Goal: Task Accomplishment & Management: Use online tool/utility

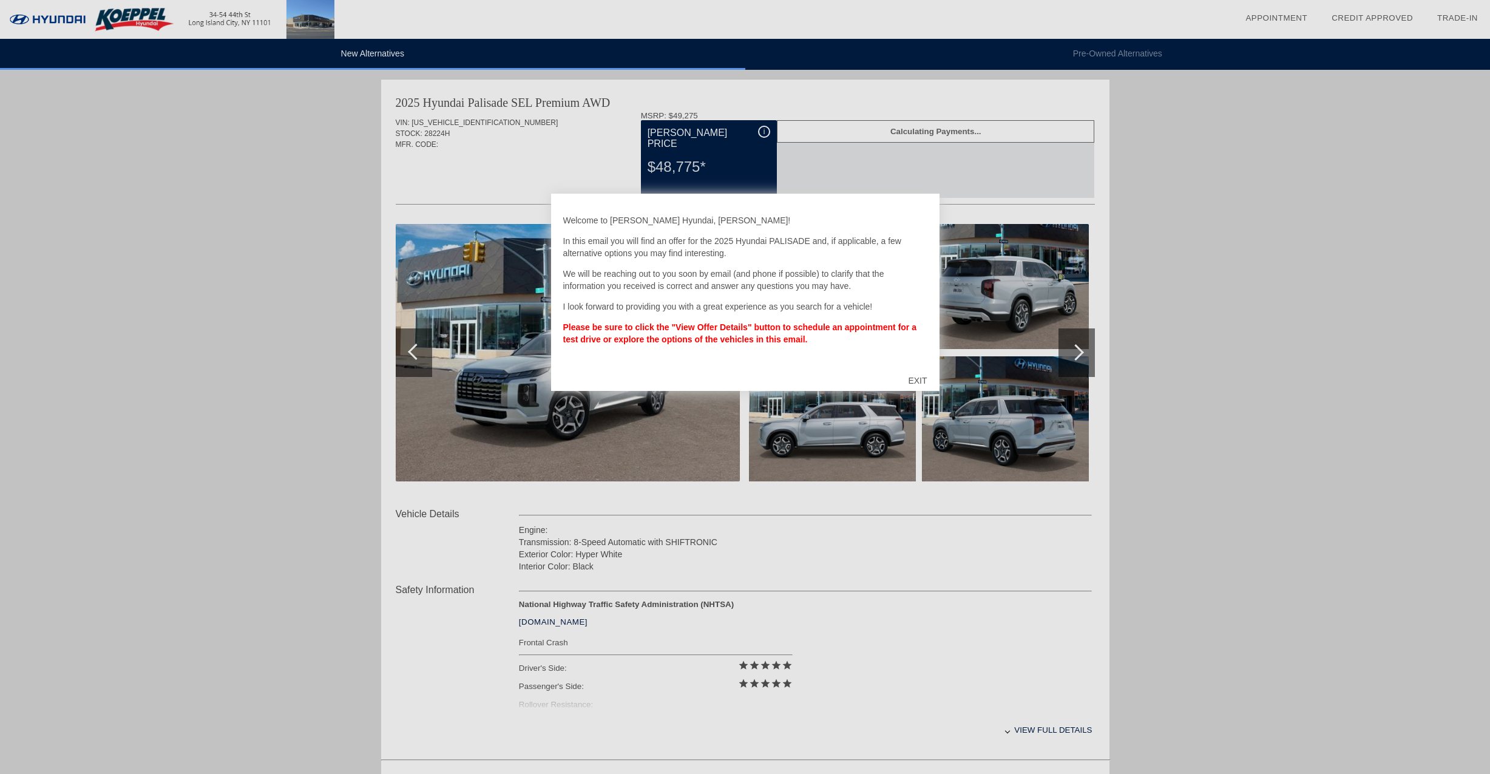
click at [923, 381] on div "EXIT" at bounding box center [917, 380] width 43 height 36
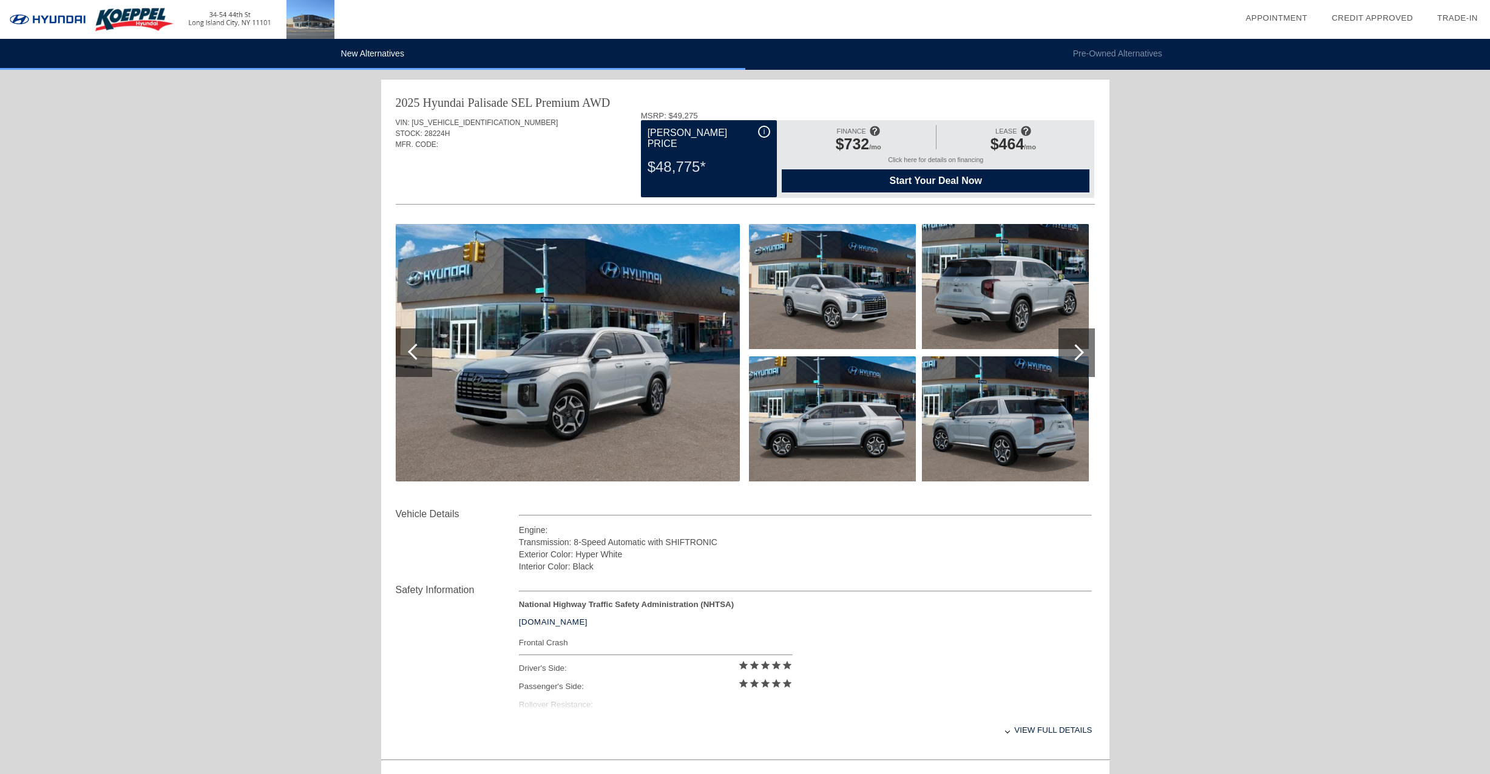
click at [628, 352] on img at bounding box center [568, 352] width 344 height 257
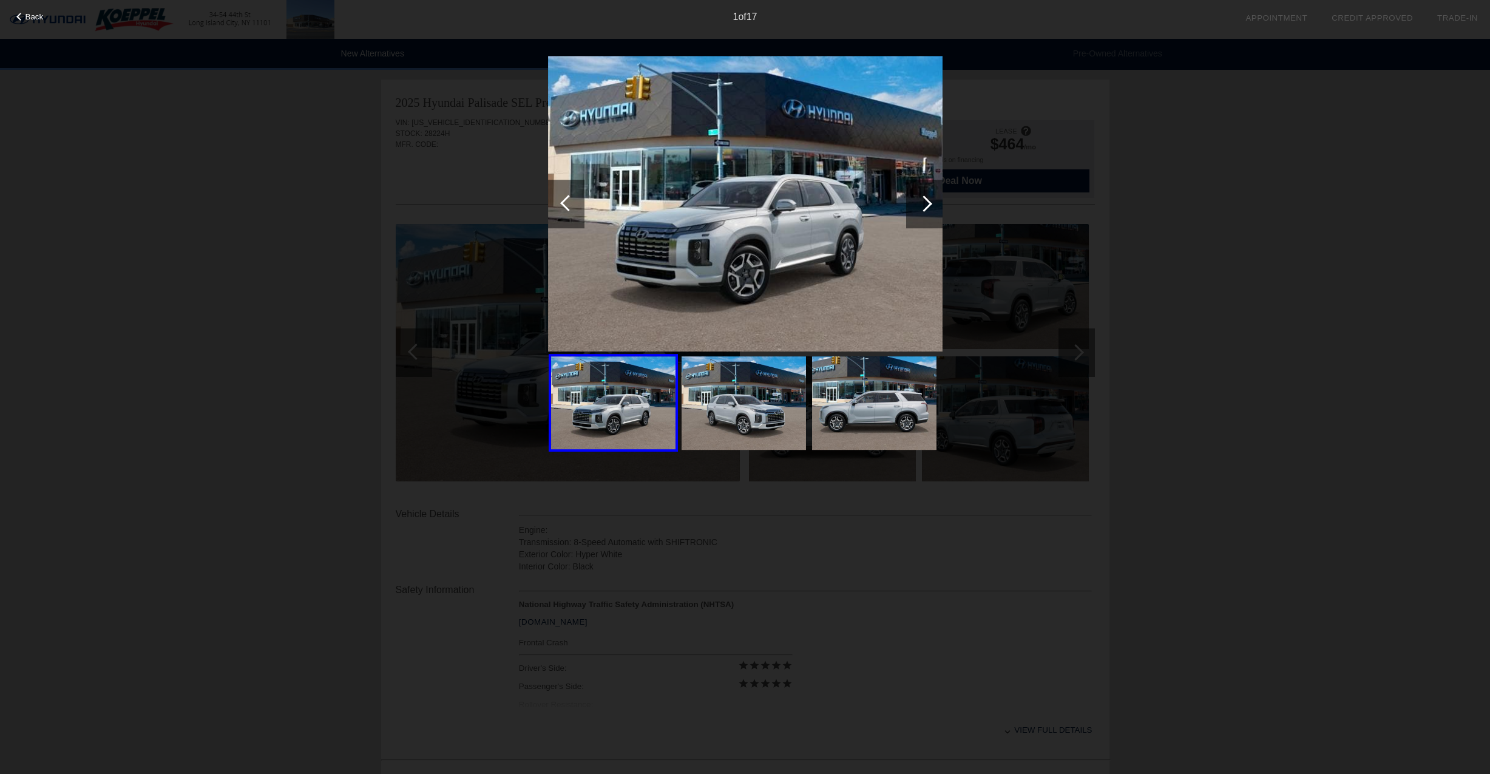
click at [754, 411] on img at bounding box center [744, 402] width 124 height 93
click at [875, 398] on img at bounding box center [874, 402] width 124 height 93
click at [927, 209] on div at bounding box center [924, 204] width 36 height 49
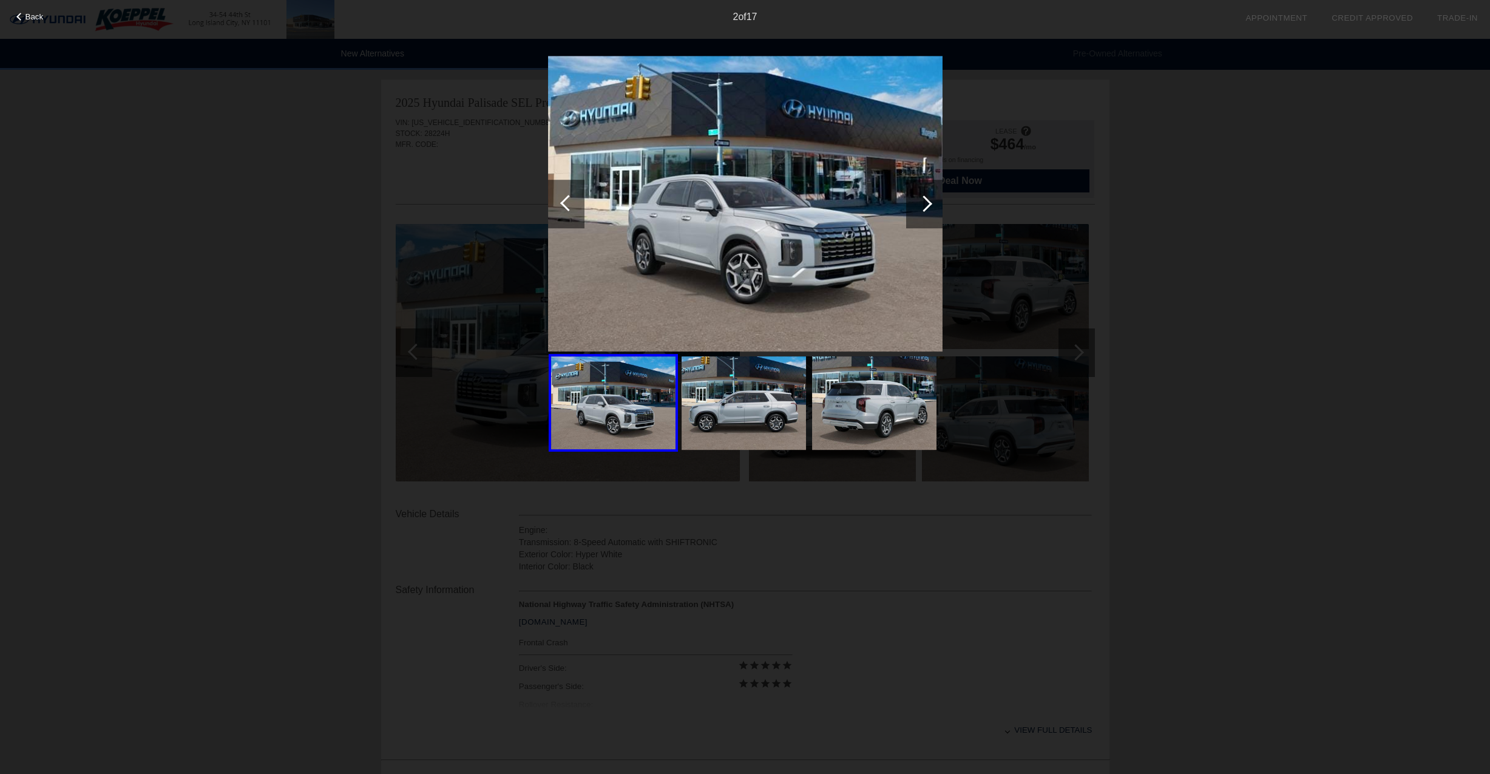
click at [927, 209] on div at bounding box center [924, 203] width 16 height 16
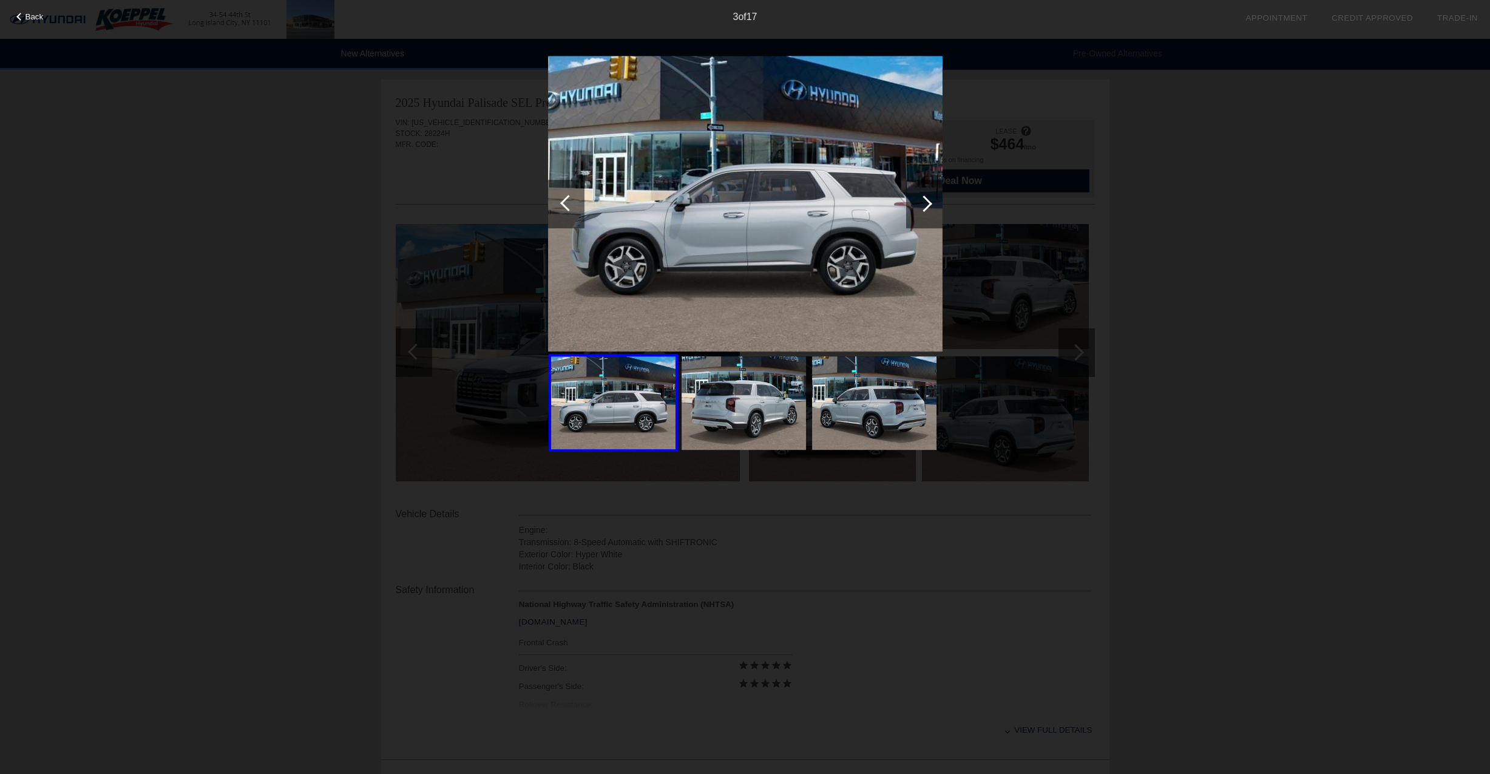
click at [927, 209] on div at bounding box center [924, 203] width 16 height 16
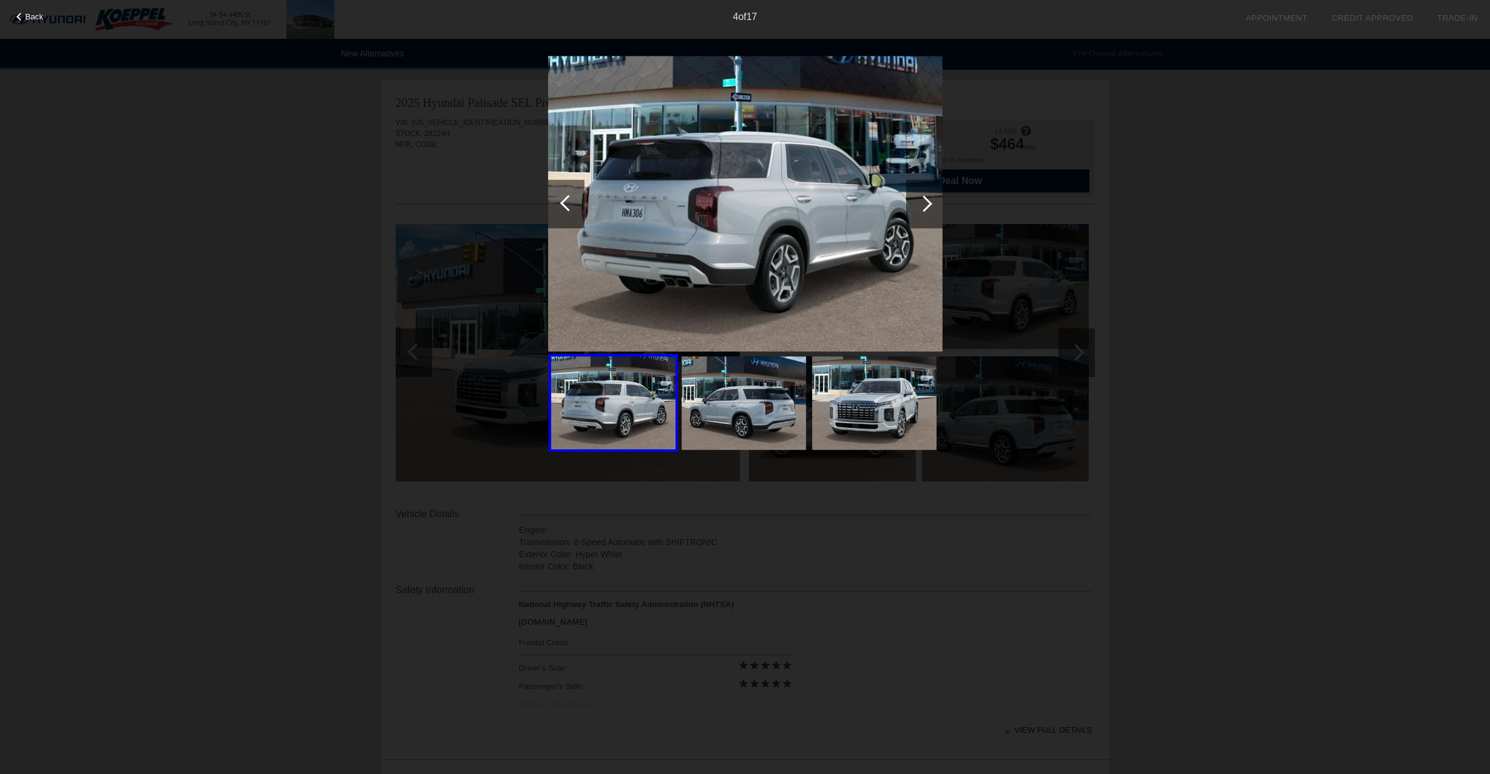
click at [927, 209] on div at bounding box center [924, 203] width 16 height 16
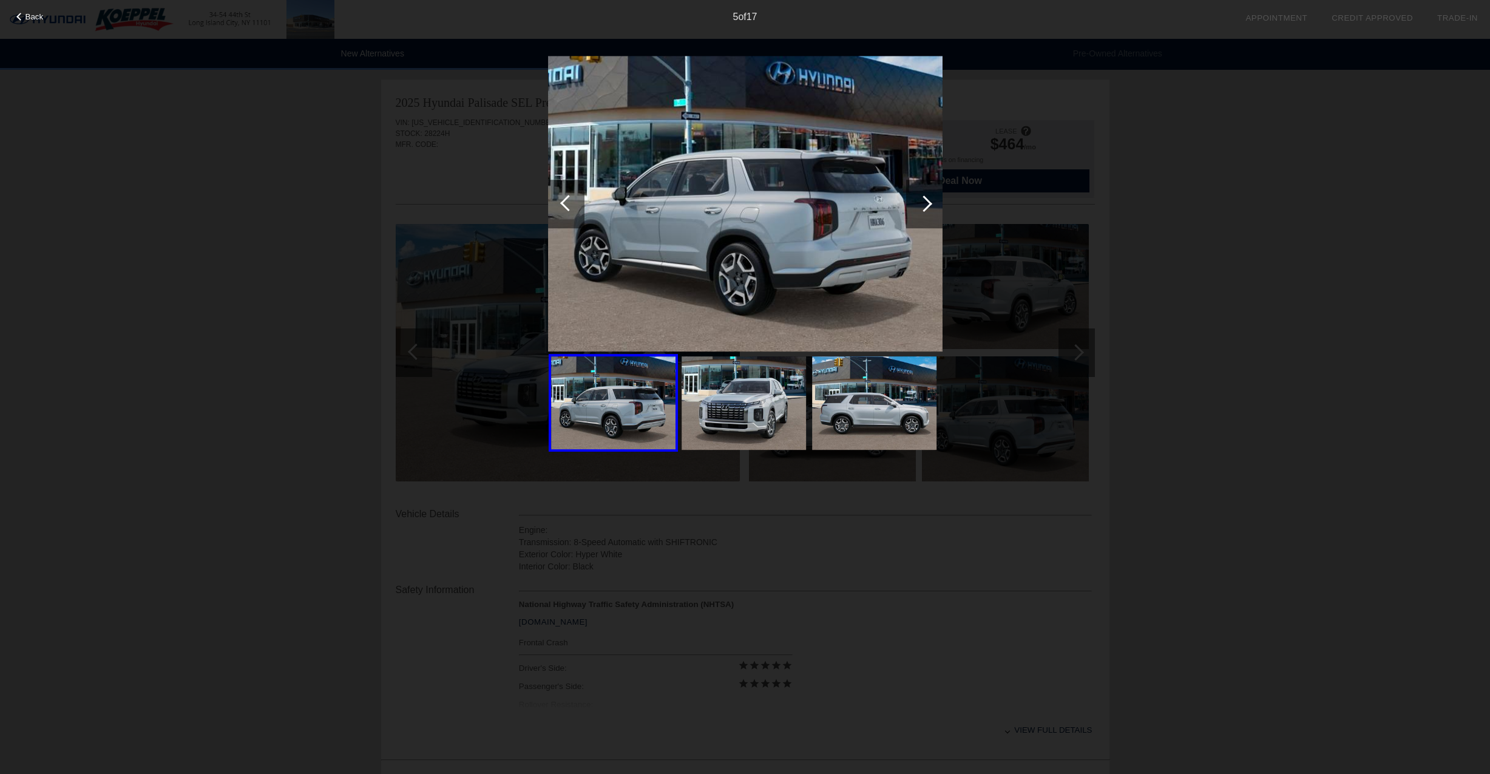
click at [927, 209] on div at bounding box center [924, 203] width 16 height 16
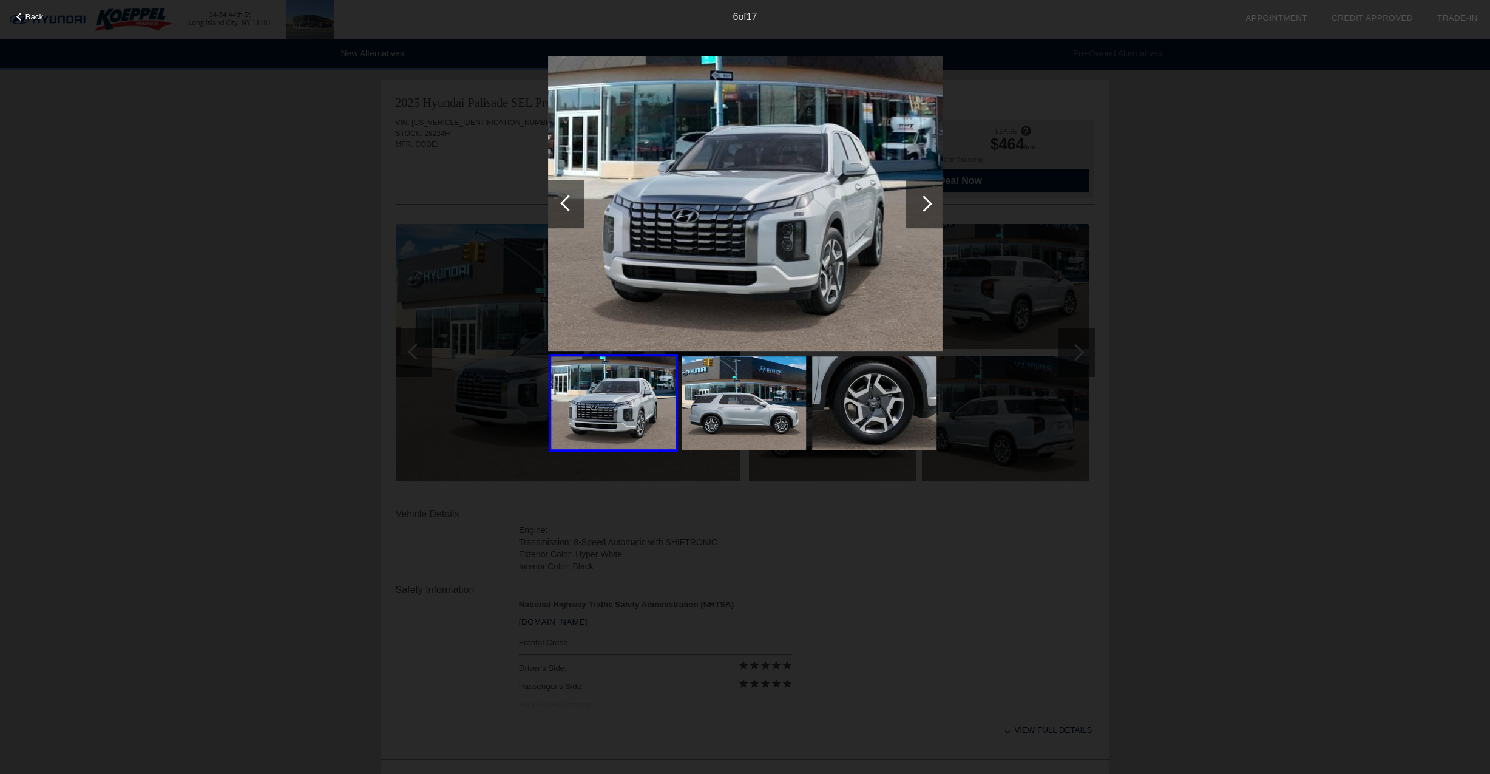
click at [927, 209] on div at bounding box center [924, 203] width 16 height 16
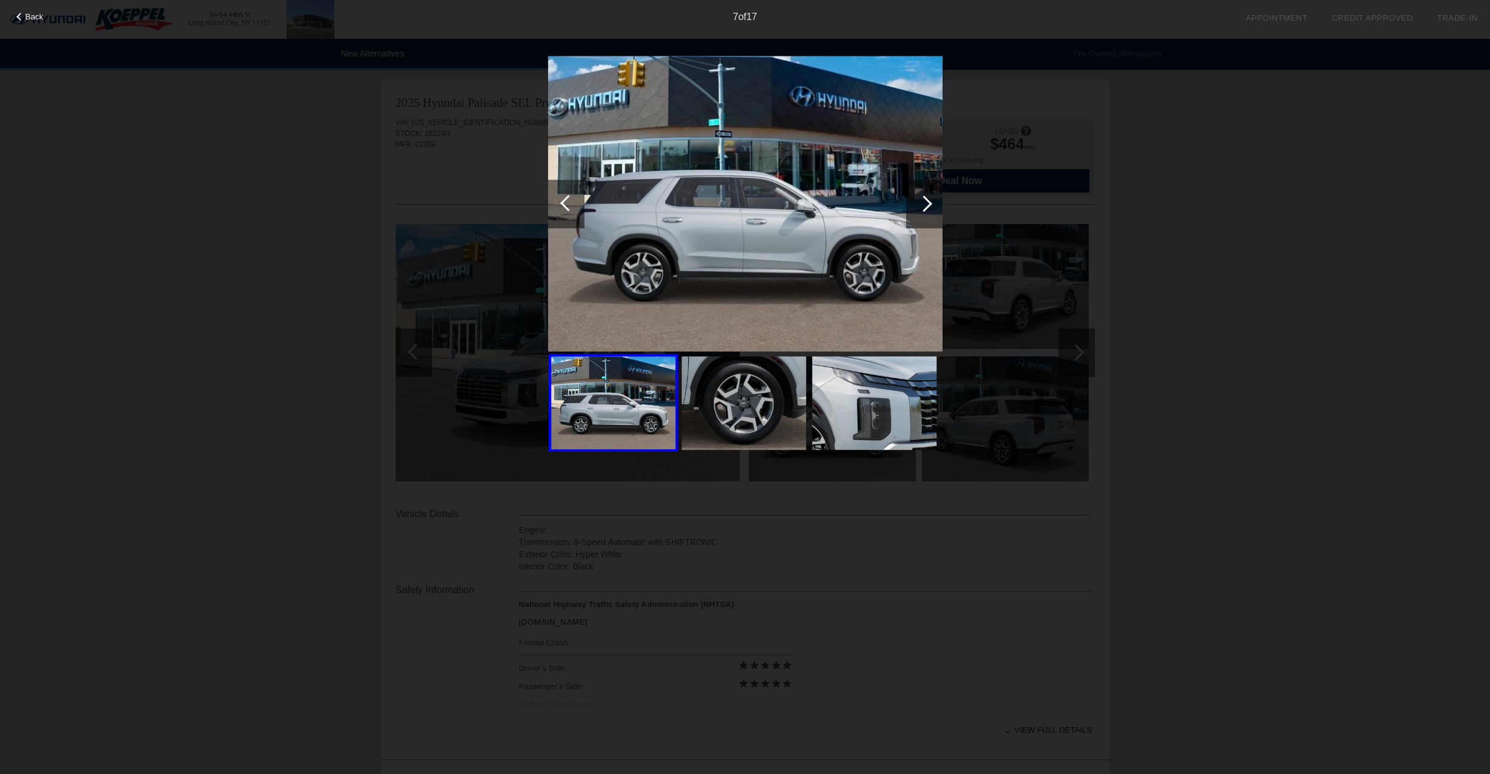
click at [927, 209] on div at bounding box center [924, 203] width 16 height 16
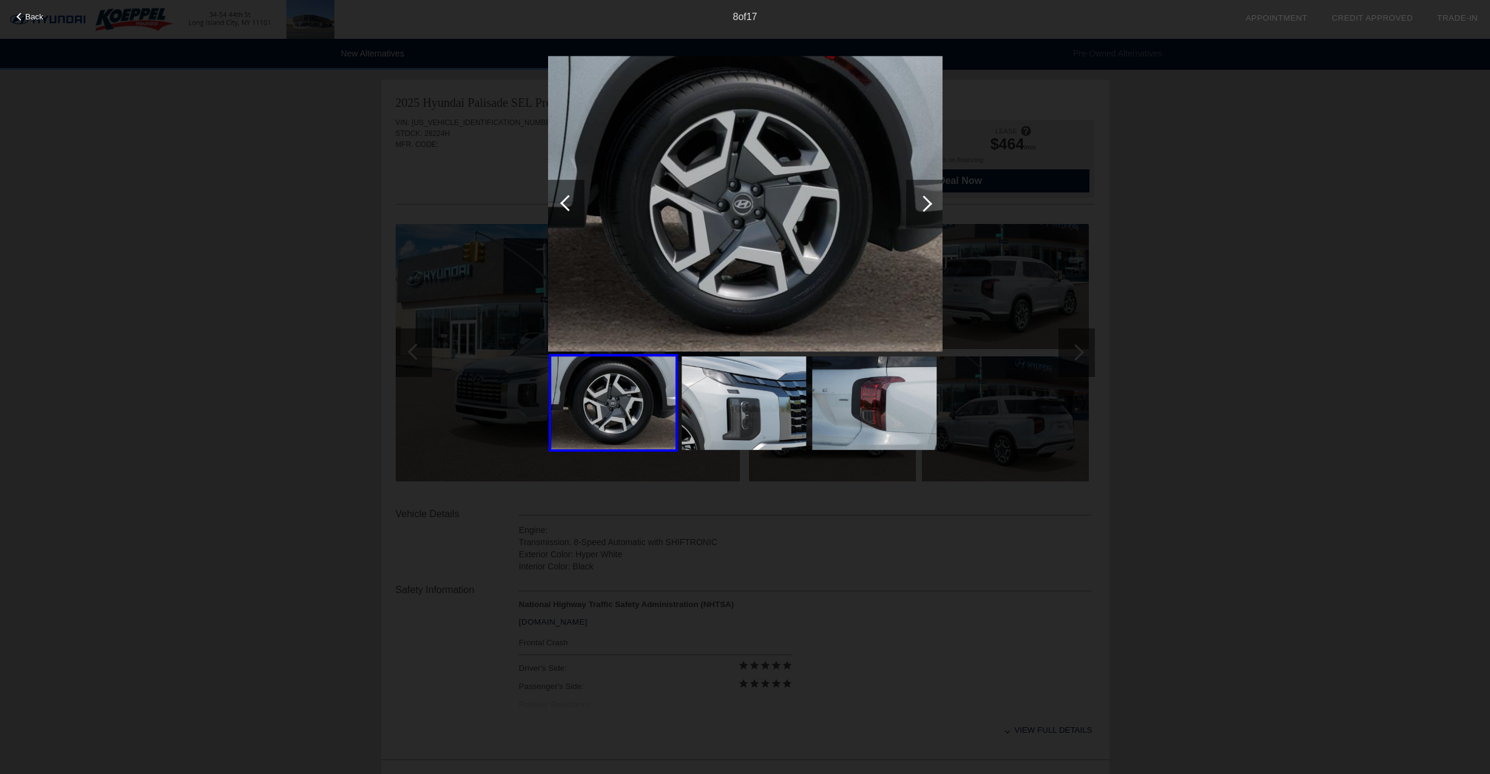
click at [927, 209] on div at bounding box center [924, 203] width 16 height 16
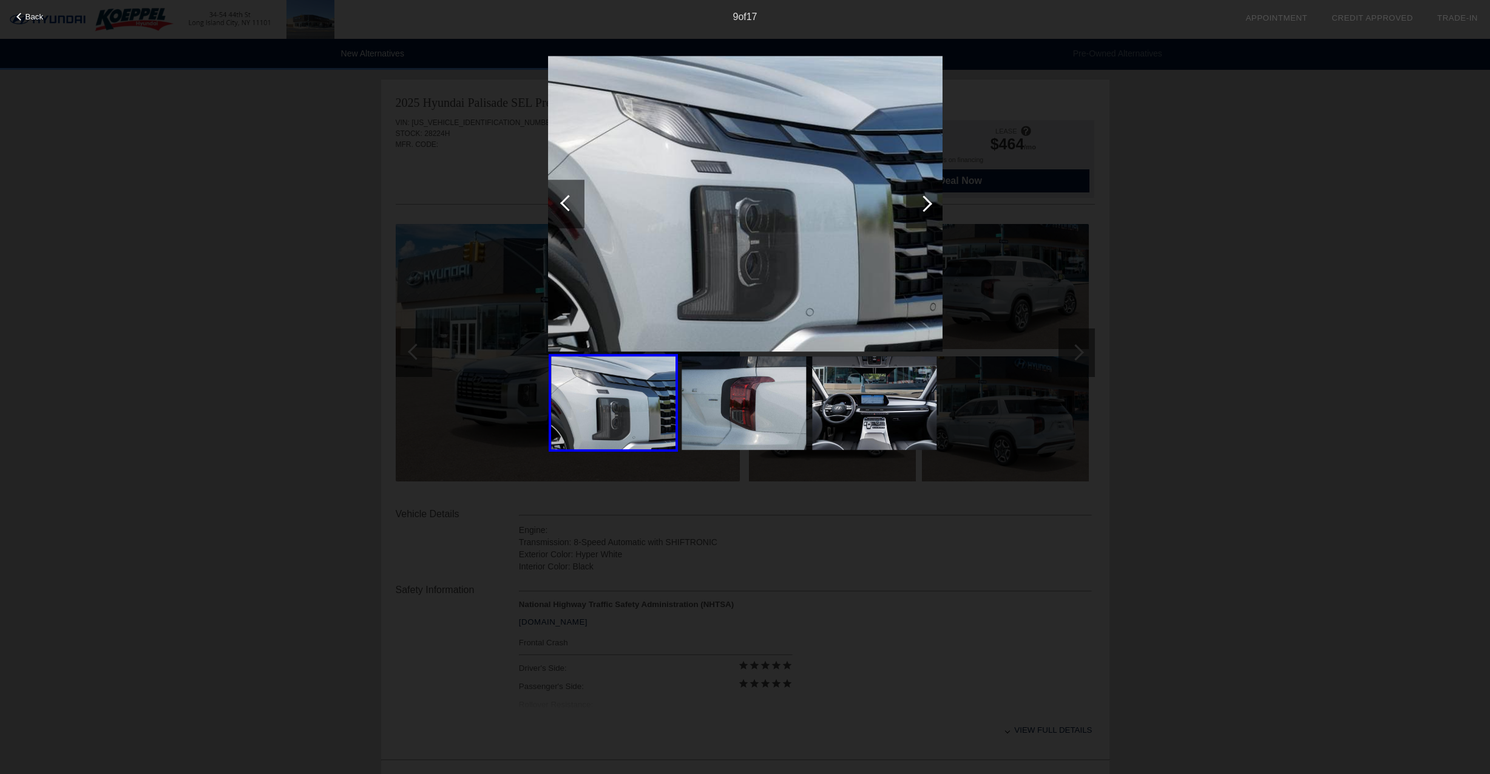
click at [927, 209] on div at bounding box center [924, 203] width 16 height 16
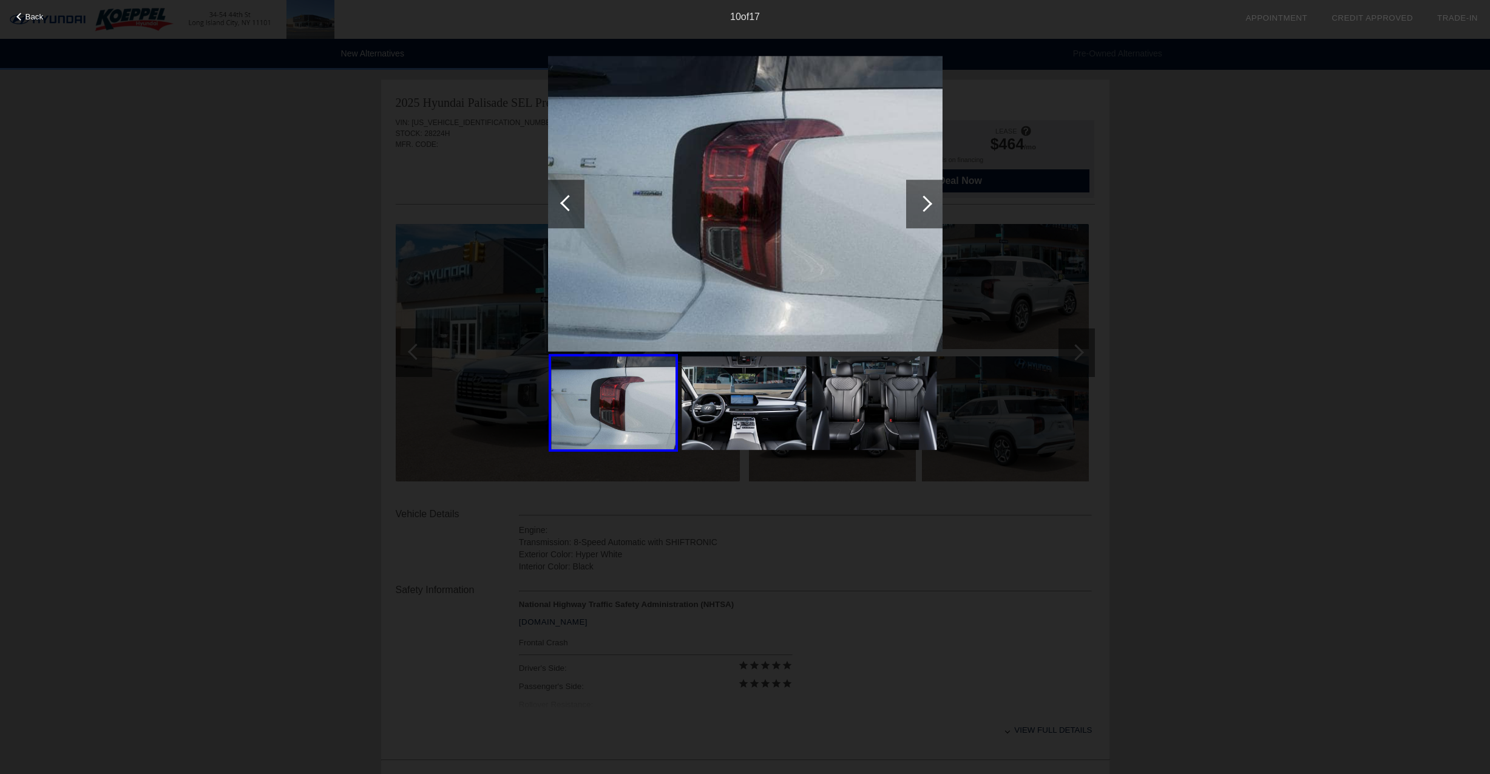
click at [927, 209] on div at bounding box center [924, 203] width 16 height 16
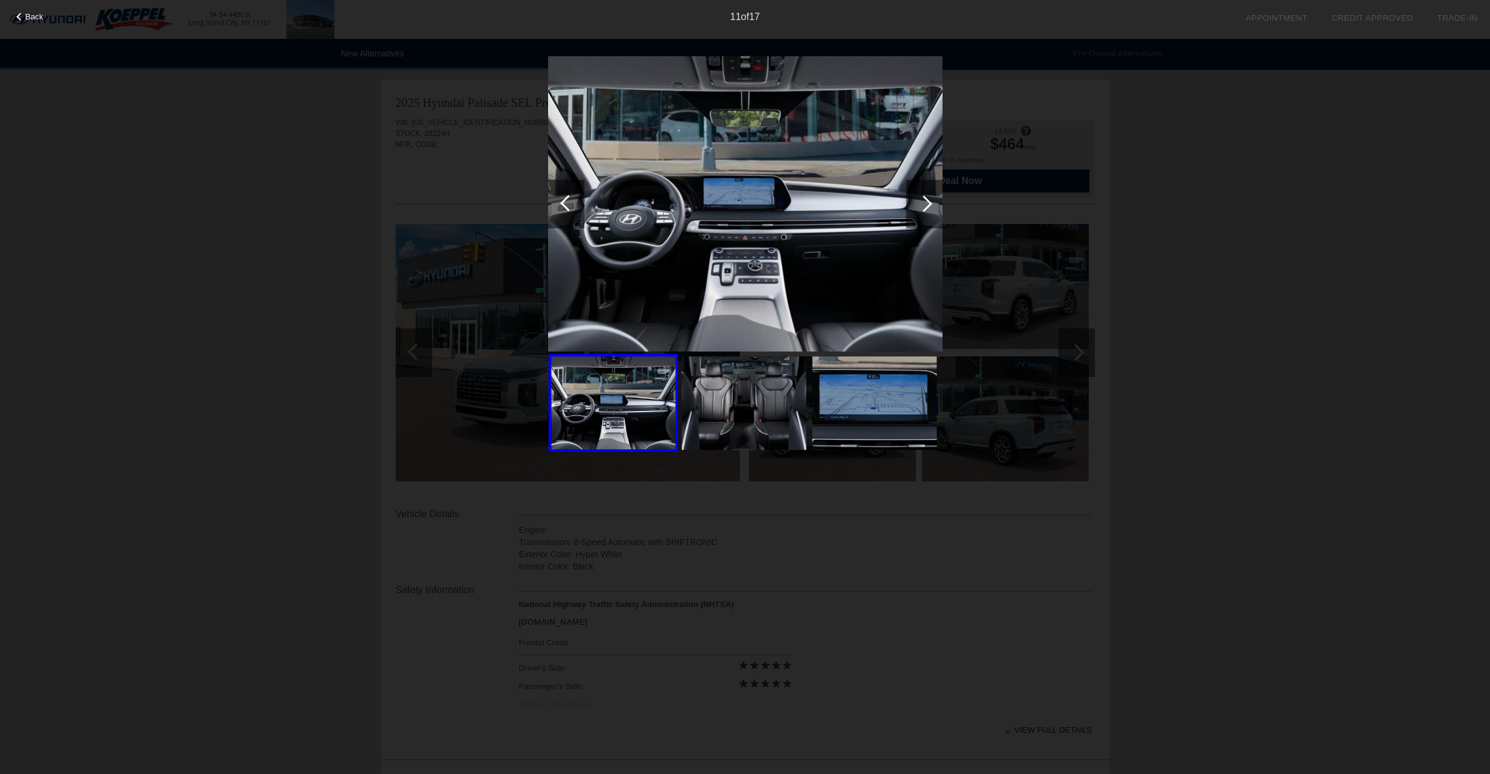
click at [927, 209] on div at bounding box center [924, 203] width 16 height 16
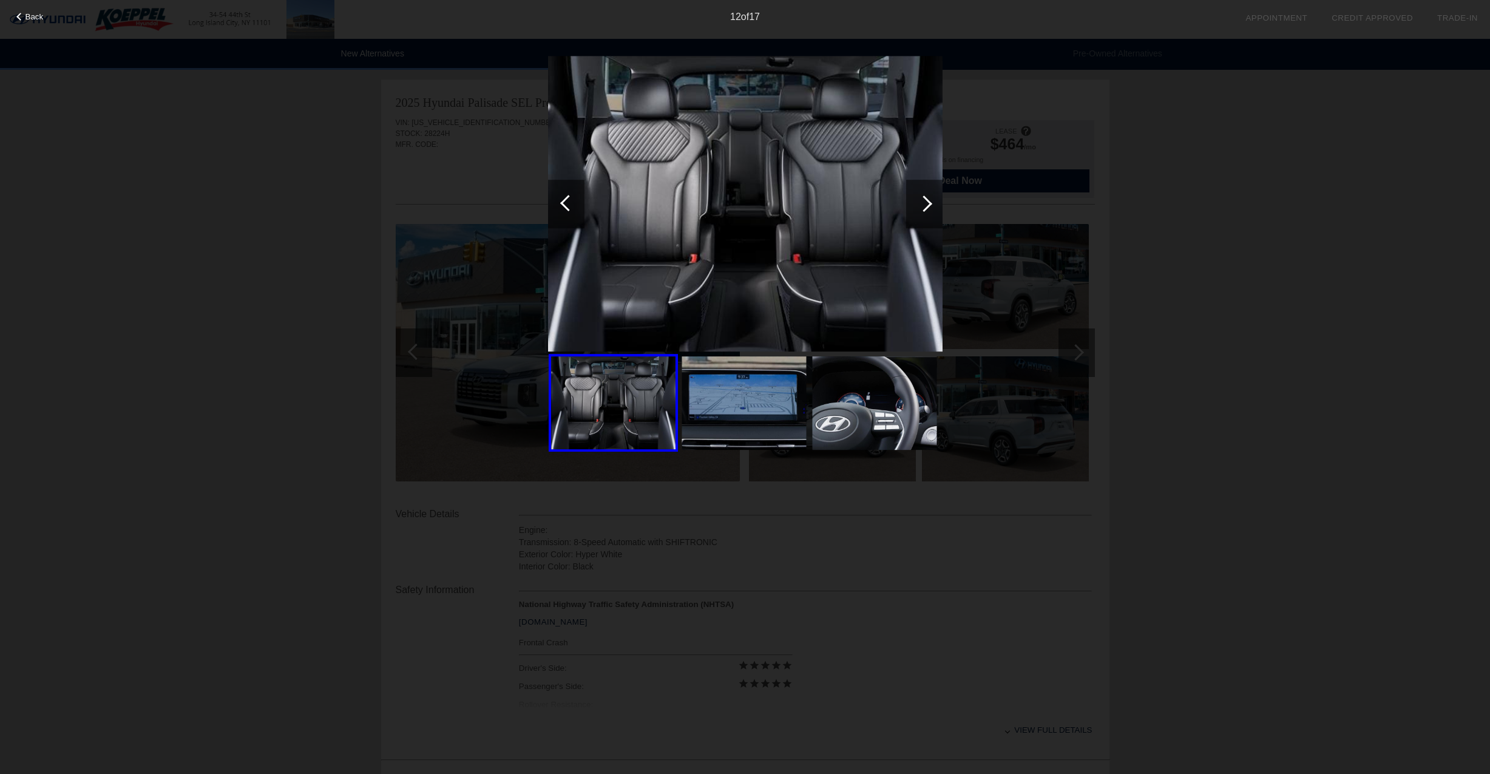
click at [927, 209] on div at bounding box center [924, 203] width 16 height 16
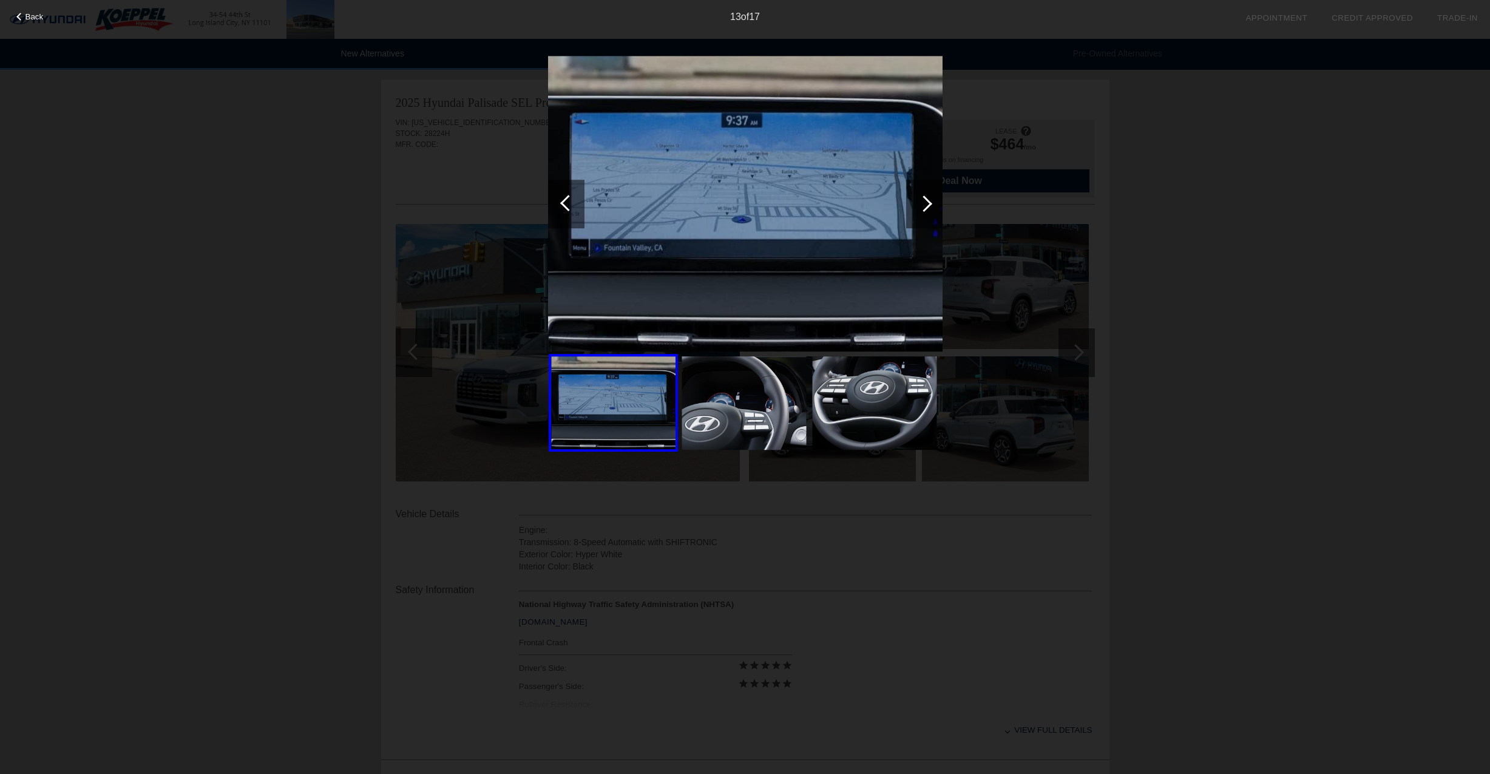
click at [927, 209] on div at bounding box center [924, 203] width 16 height 16
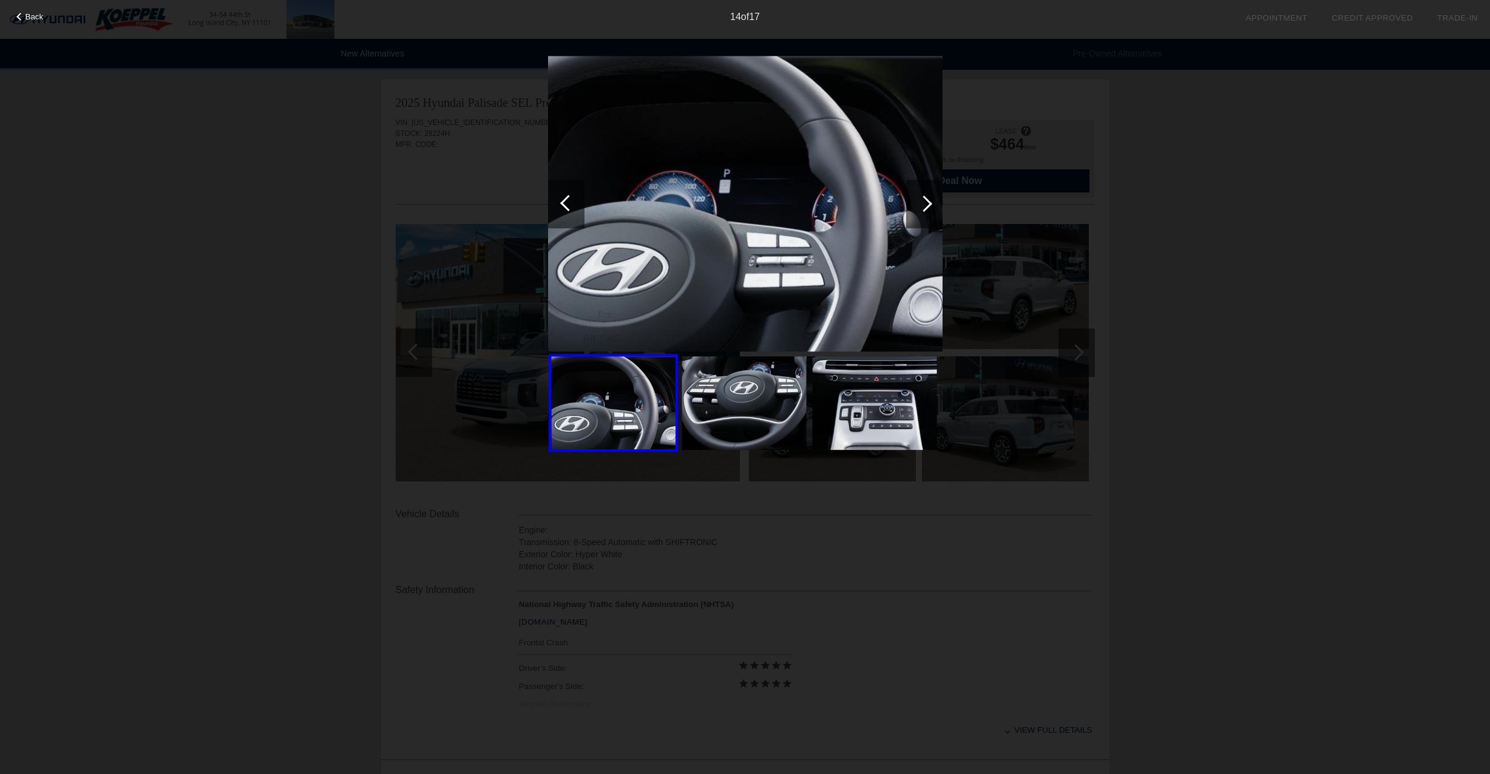
click at [927, 209] on div at bounding box center [924, 203] width 16 height 16
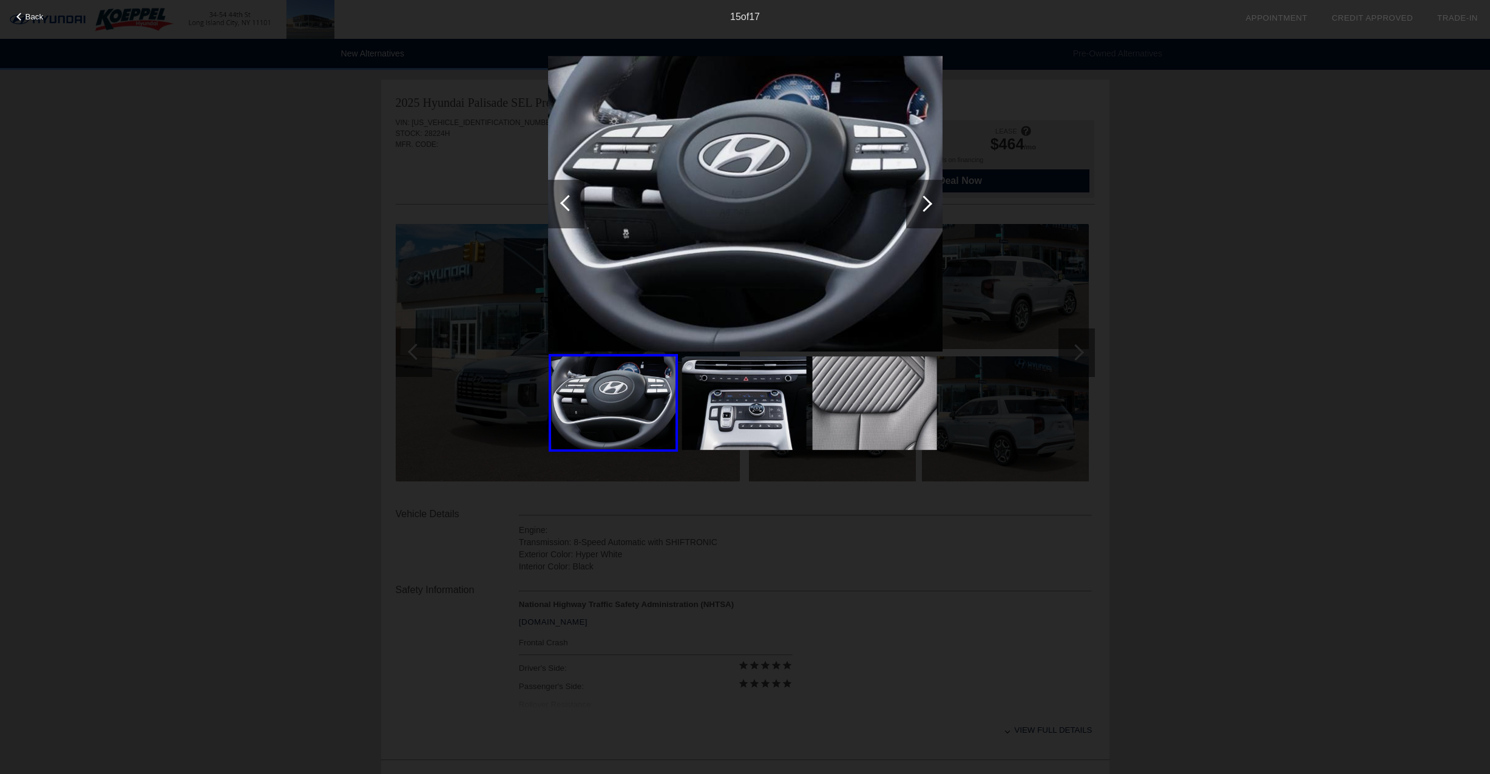
click at [1266, 152] on div "Back 15 of 17" at bounding box center [745, 387] width 1490 height 774
click at [30, 16] on span "Back" at bounding box center [34, 16] width 18 height 9
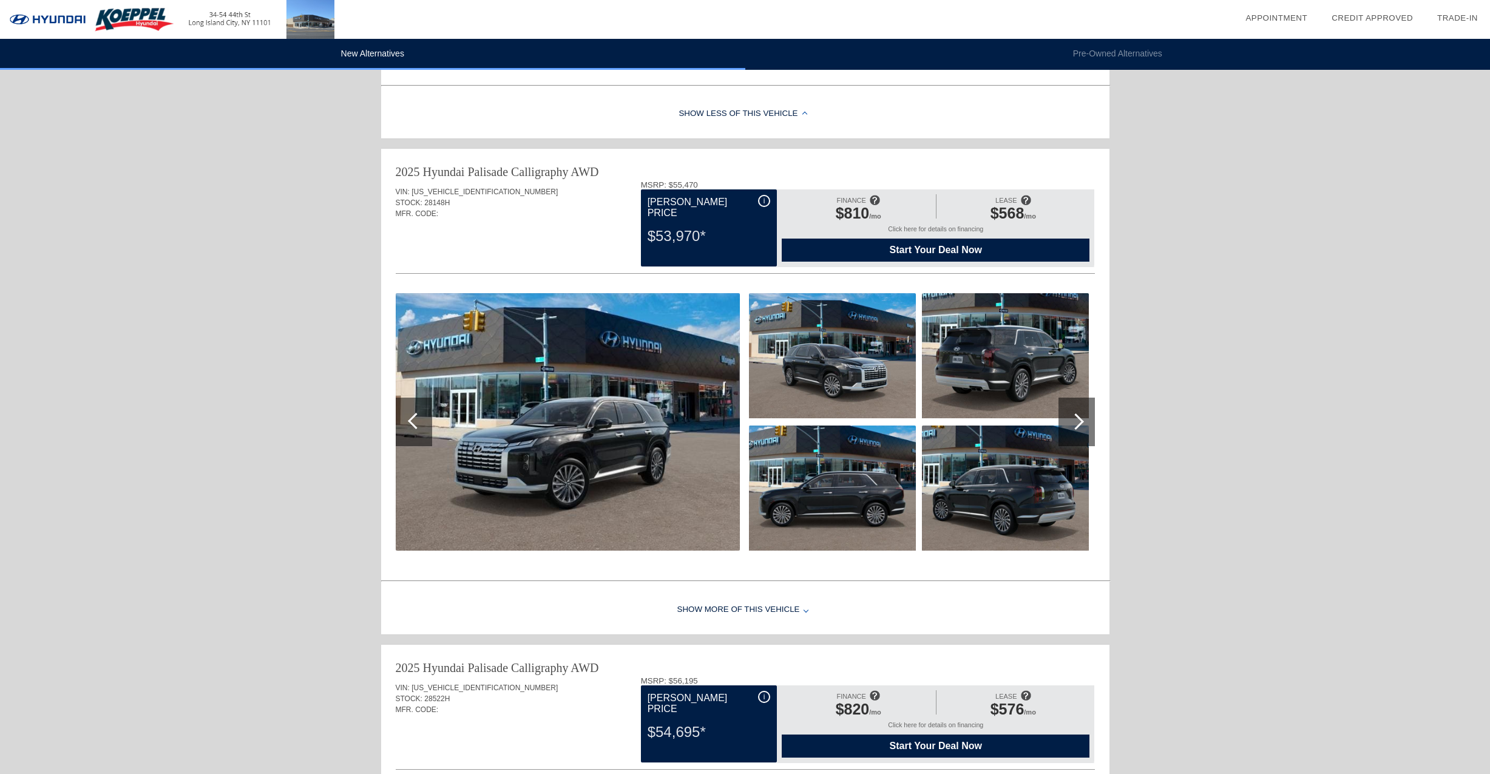
scroll to position [668, 0]
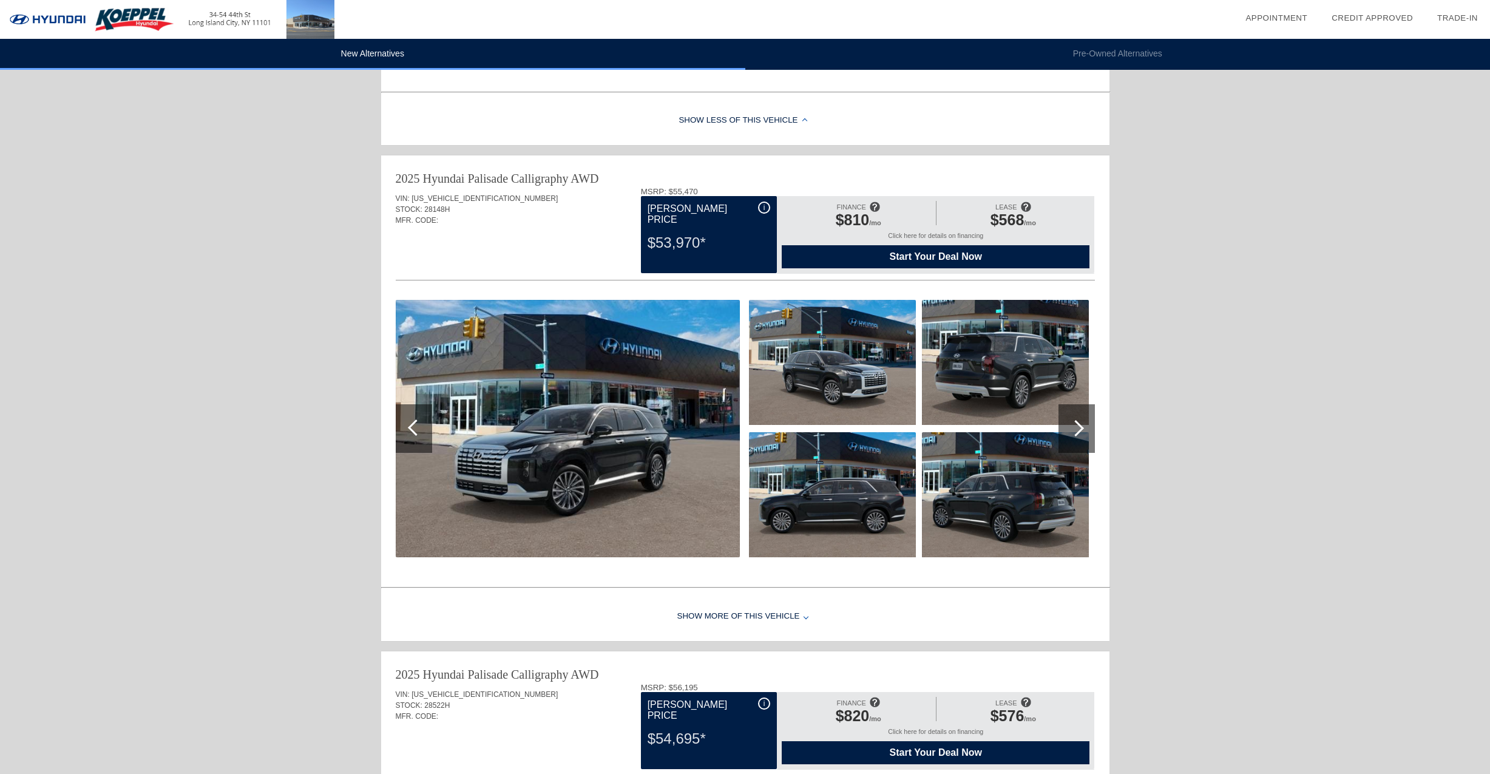
click at [1086, 431] on div at bounding box center [1077, 428] width 36 height 49
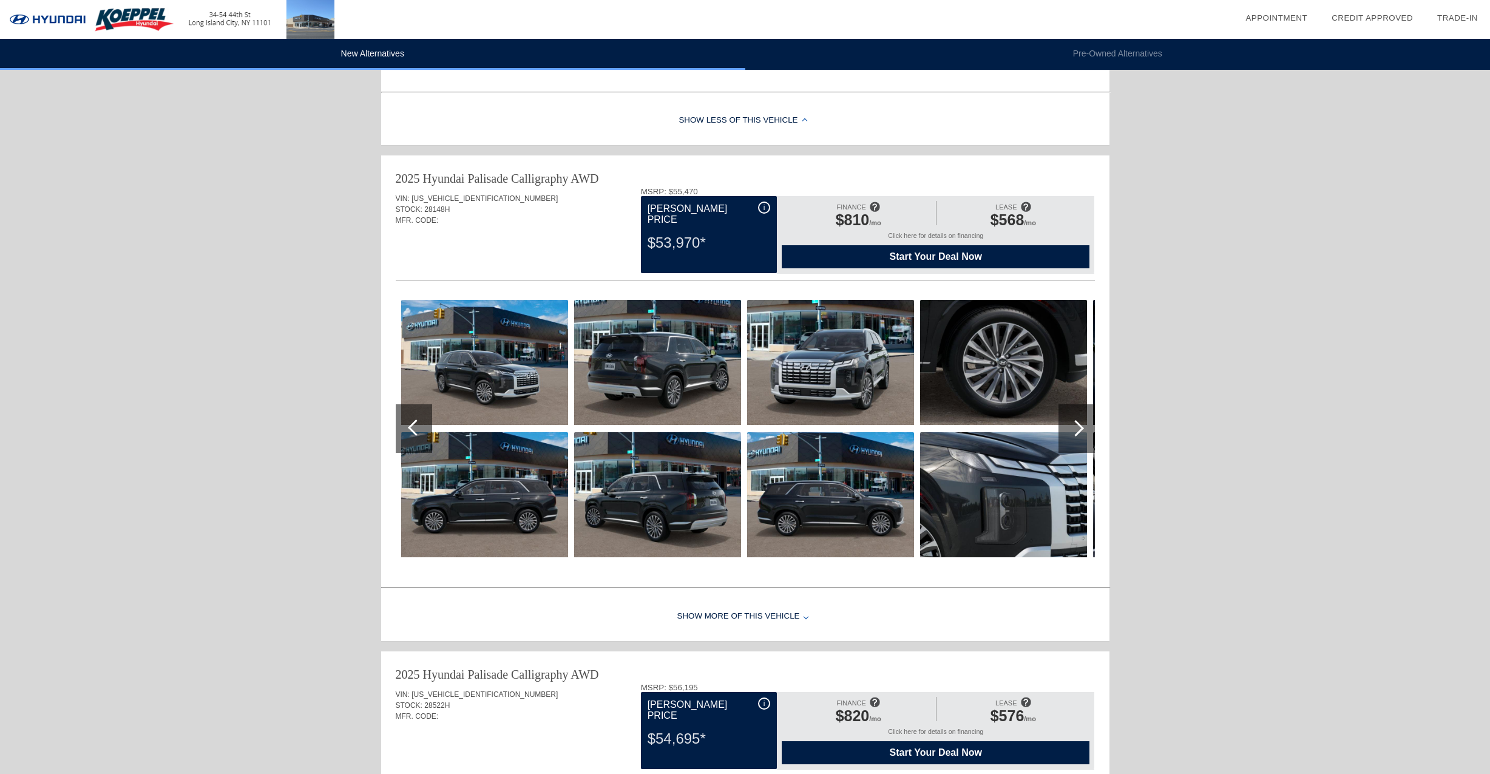
click at [1086, 431] on div at bounding box center [1077, 428] width 36 height 49
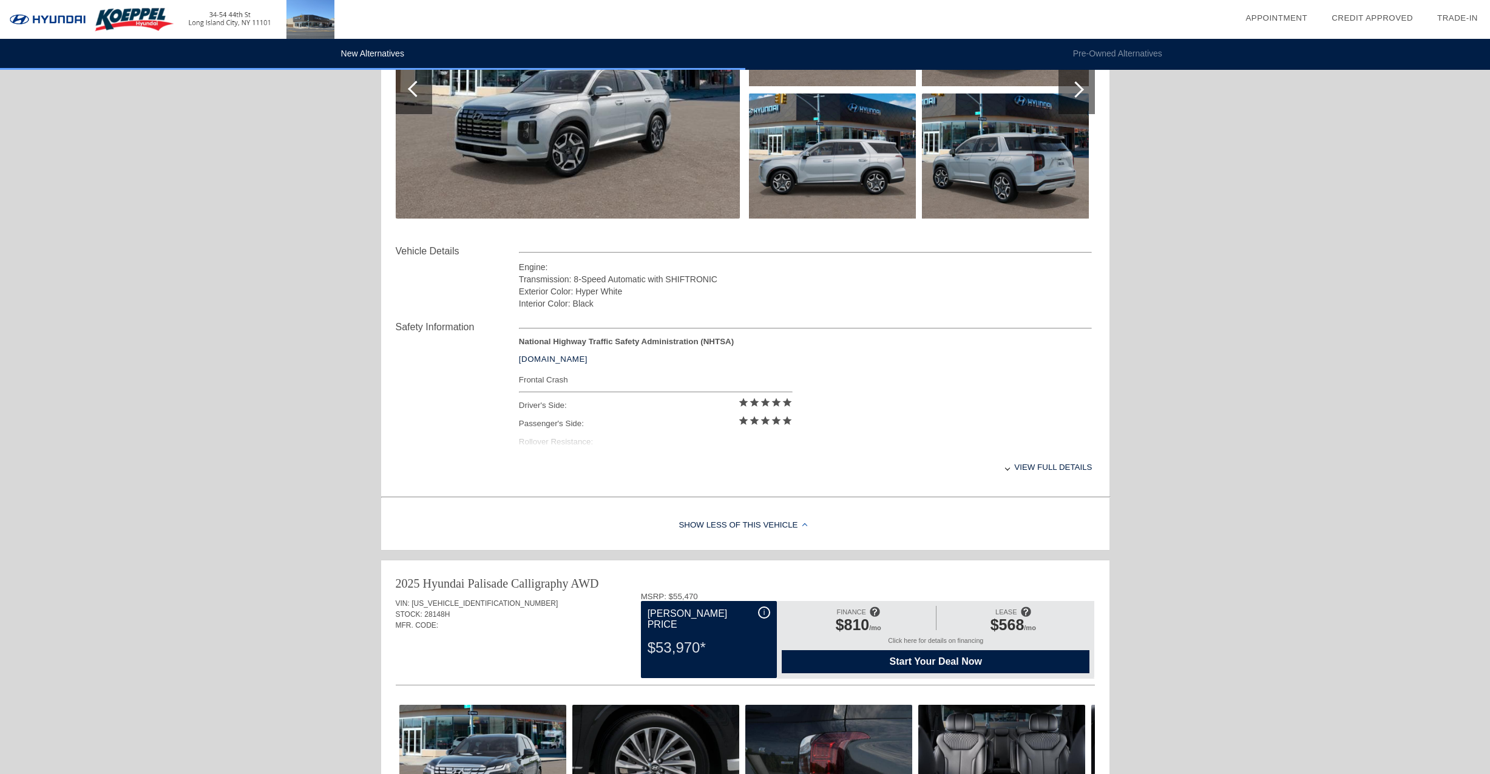
scroll to position [0, 0]
